Goal: Transaction & Acquisition: Purchase product/service

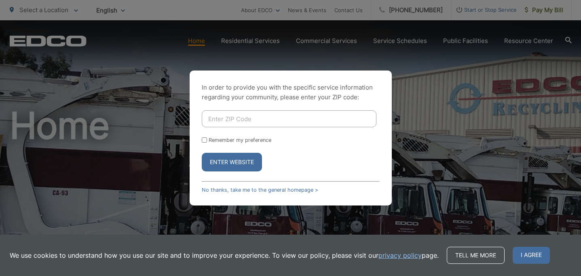
click at [239, 113] on input "Enter ZIP Code" at bounding box center [289, 118] width 175 height 17
type input "92024"
click at [247, 161] on button "Enter Website" at bounding box center [232, 162] width 60 height 19
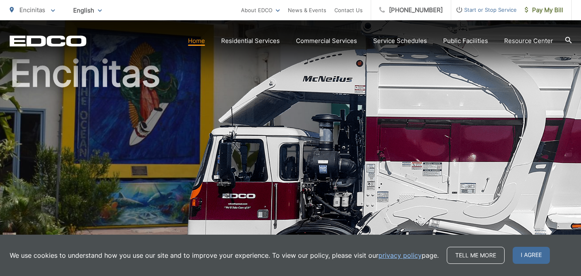
scroll to position [53, 0]
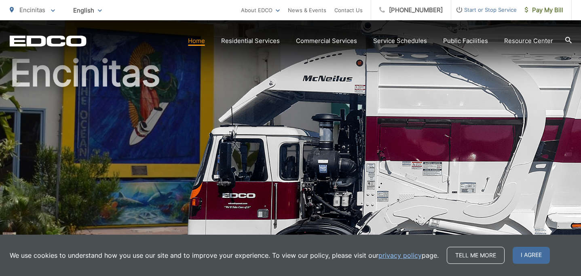
click at [399, 257] on link "privacy policy" at bounding box center [400, 255] width 43 height 10
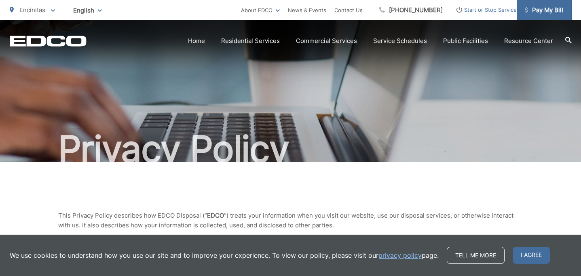
click at [548, 6] on span "Pay My Bill" at bounding box center [544, 10] width 38 height 10
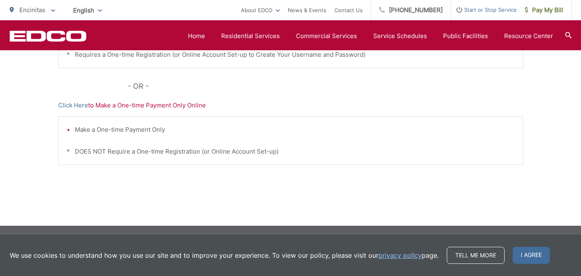
scroll to position [300, 0]
click at [394, 255] on link "privacy policy" at bounding box center [400, 255] width 43 height 10
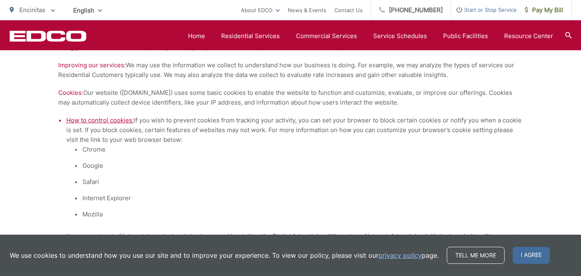
scroll to position [674, 0]
click at [116, 122] on span "How to control cookies:" at bounding box center [100, 120] width 68 height 8
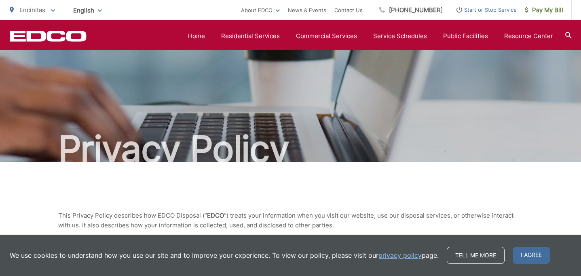
scroll to position [0, 0]
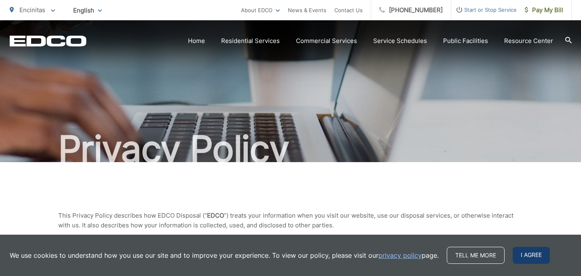
click at [532, 255] on span "I agree" at bounding box center [531, 254] width 37 height 17
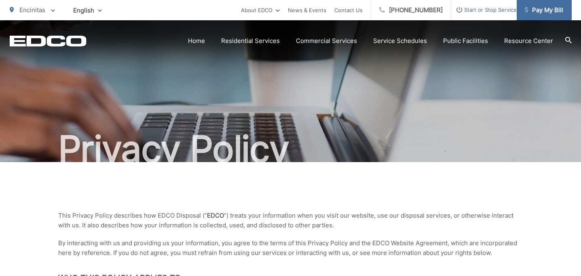
click at [540, 9] on span "Pay My Bill" at bounding box center [544, 10] width 38 height 10
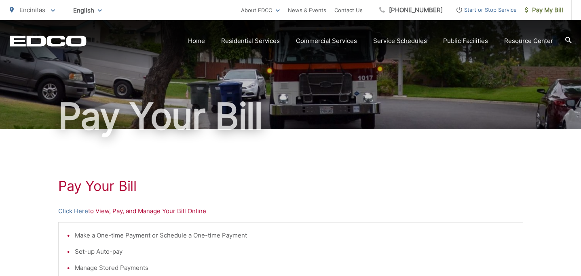
scroll to position [43, 0]
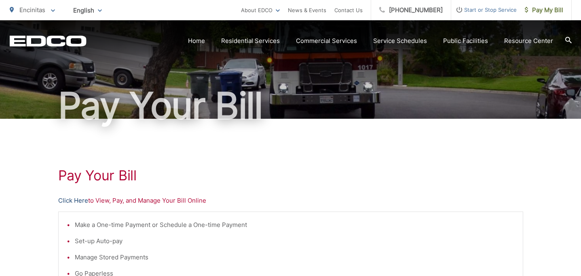
click at [72, 200] on link "Click Here" at bounding box center [73, 200] width 30 height 10
